Goal: Check status: Check status

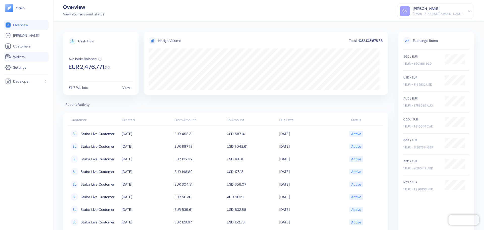
click at [36, 59] on link "Wallets" at bounding box center [26, 57] width 43 height 6
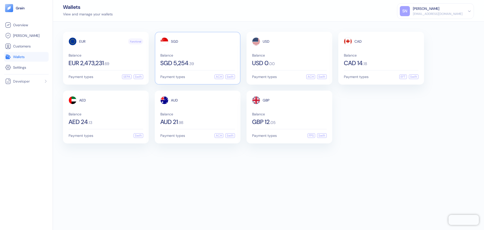
click at [221, 61] on div "SGD 5,254 . 39" at bounding box center [197, 63] width 75 height 6
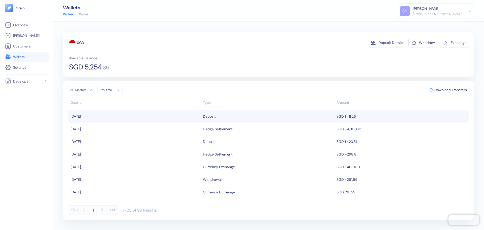
click at [316, 115] on div "Deposit" at bounding box center [268, 116] width 131 height 9
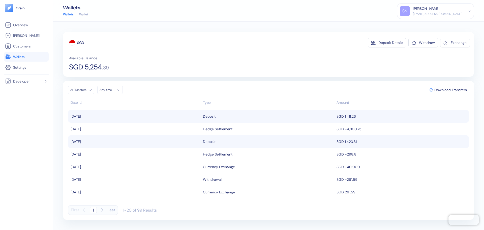
click at [205, 141] on div "Deposit" at bounding box center [209, 141] width 13 height 9
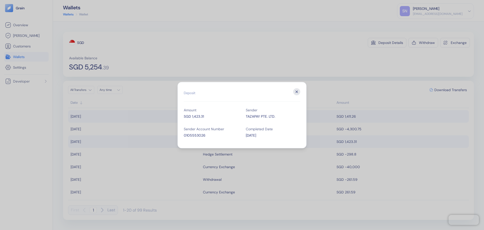
click at [295, 93] on icon "button" at bounding box center [296, 91] width 7 height 7
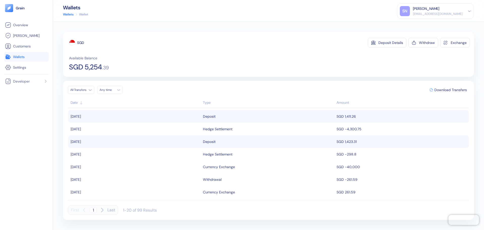
click at [22, 59] on span "Wallets" at bounding box center [19, 56] width 12 height 5
